Goal: Find specific page/section

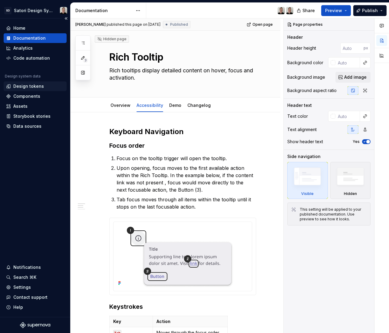
click at [32, 88] on div "Design tokens" at bounding box center [28, 86] width 31 height 6
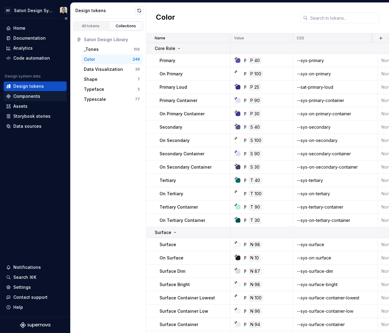
click at [35, 95] on div "Components" at bounding box center [26, 96] width 27 height 6
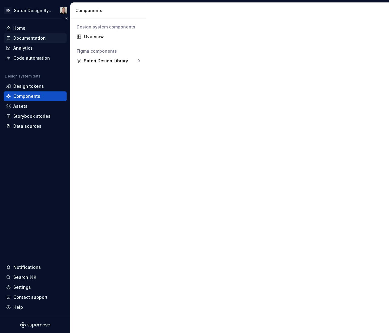
click at [27, 36] on div "Documentation" at bounding box center [29, 38] width 32 height 6
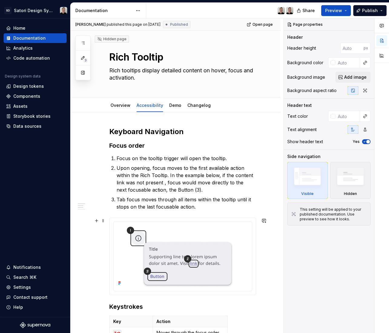
type textarea "*"
